Goal: Task Accomplishment & Management: Complete application form

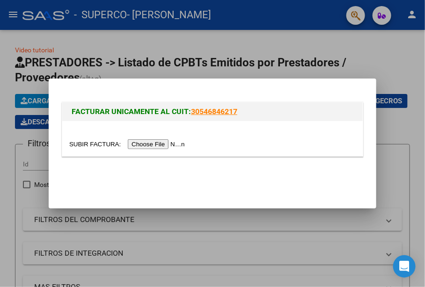
click at [163, 145] on input "file" at bounding box center [128, 144] width 118 height 10
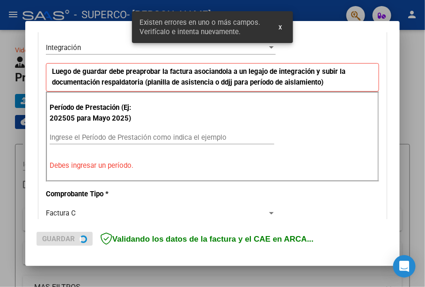
scroll to position [231, 0]
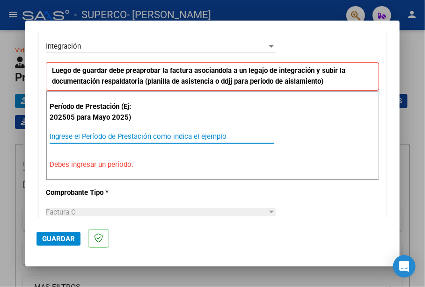
click at [164, 135] on input "Ingrese el Período de Prestación como indica el ejemplo" at bounding box center [162, 136] width 224 height 8
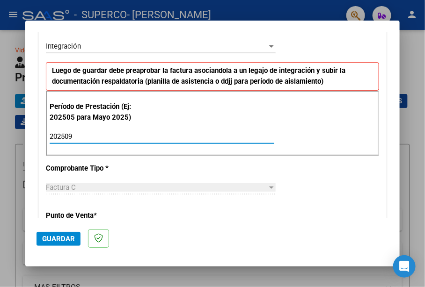
type input "202509"
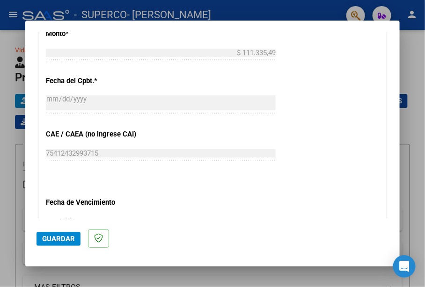
scroll to position [662, 0]
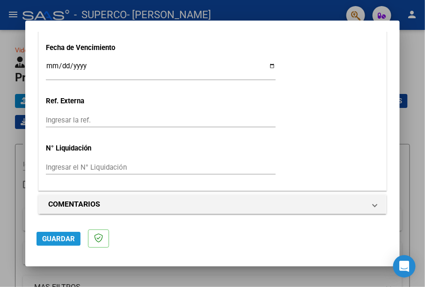
click at [53, 238] on span "Guardar" at bounding box center [58, 239] width 33 height 8
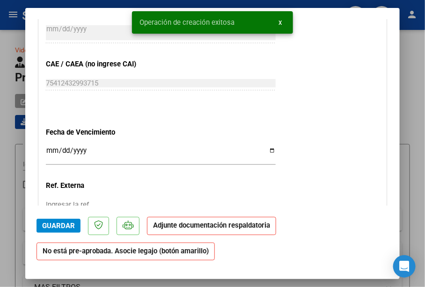
scroll to position [788, 0]
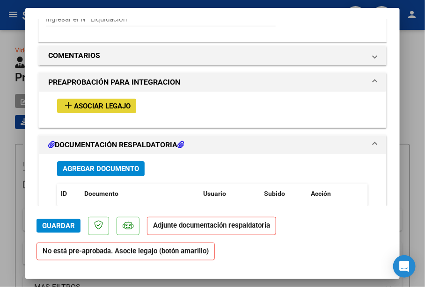
click at [108, 103] on span "Asociar Legajo" at bounding box center [102, 106] width 57 height 8
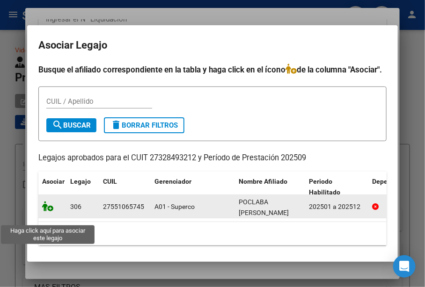
click at [42, 211] on icon at bounding box center [47, 206] width 11 height 10
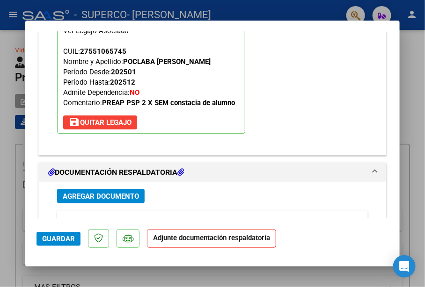
scroll to position [1044, 0]
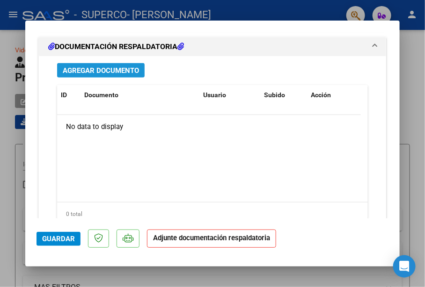
click at [123, 66] on span "Agregar Documento" at bounding box center [101, 70] width 76 height 8
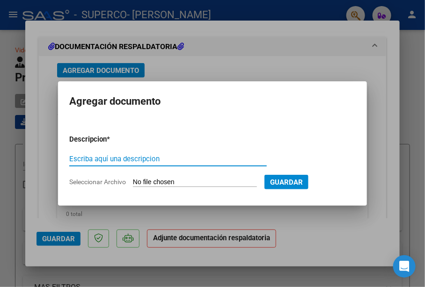
click at [199, 163] on input "Escriba aquí una descripcion" at bounding box center [167, 159] width 197 height 8
type input "202509"
click at [206, 182] on input "Seleccionar Archivo" at bounding box center [195, 182] width 124 height 9
type input "C:\fakepath\[PERSON_NAME] SEPT.pdf"
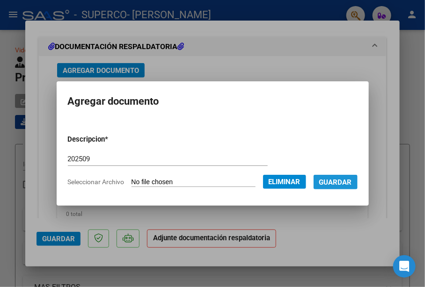
click at [328, 181] on span "Guardar" at bounding box center [335, 182] width 33 height 8
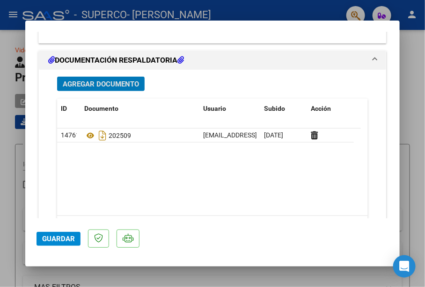
scroll to position [1055, 0]
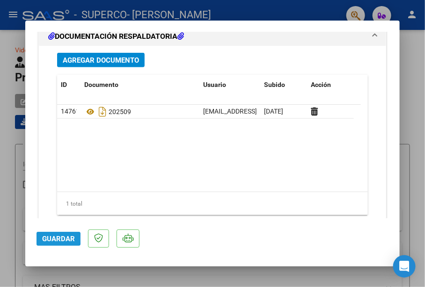
click at [44, 238] on span "Guardar" at bounding box center [58, 239] width 33 height 8
click at [44, 245] on button "Guardar" at bounding box center [58, 239] width 44 height 14
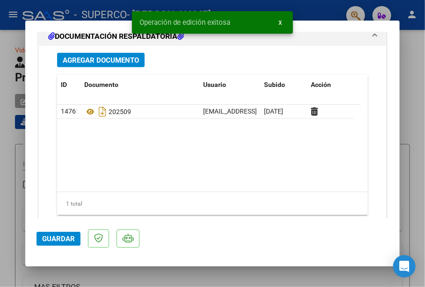
click at [413, 50] on div at bounding box center [212, 143] width 425 height 287
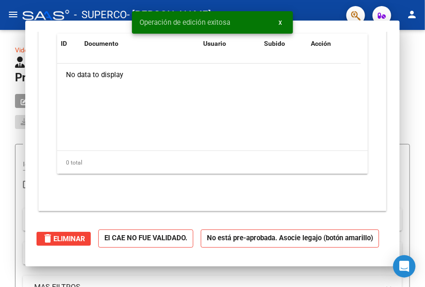
scroll to position [0, 0]
